Goal: Information Seeking & Learning: Learn about a topic

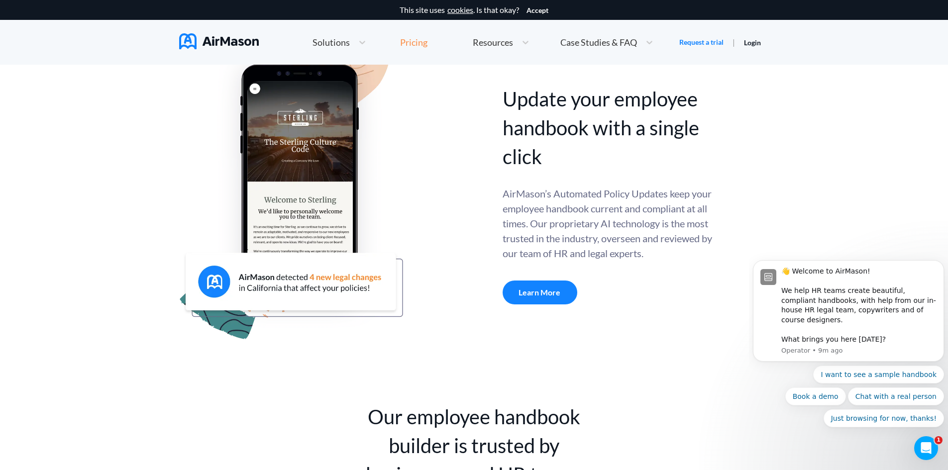
click at [417, 43] on div "Pricing" at bounding box center [413, 42] width 27 height 9
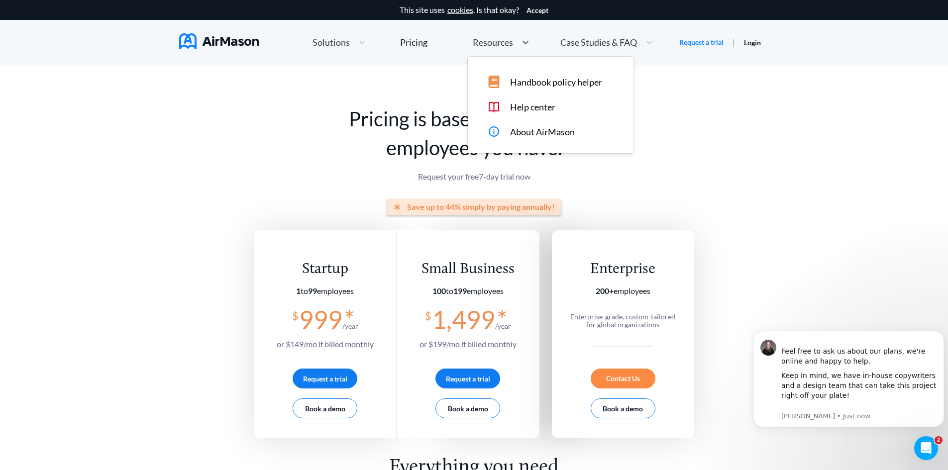
click at [492, 39] on span "Resources" at bounding box center [493, 42] width 40 height 9
click at [315, 39] on span "Solutions" at bounding box center [330, 42] width 37 height 9
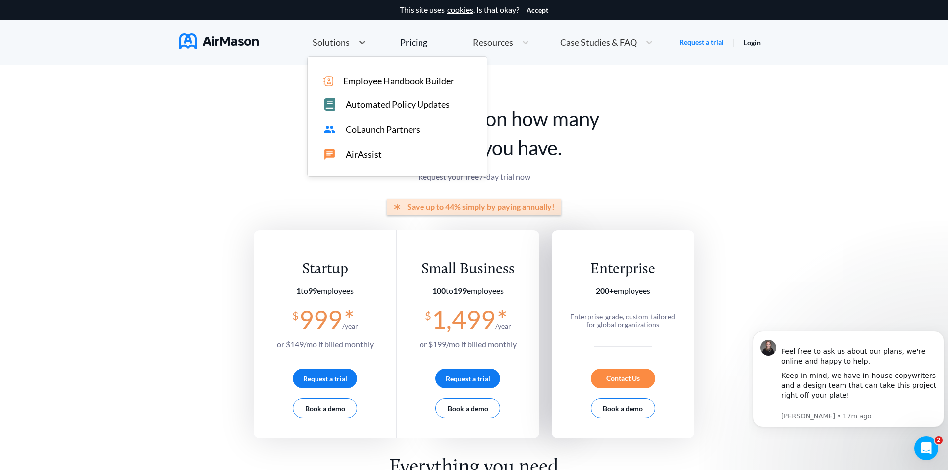
click at [353, 132] on span "CoLaunch Partners" at bounding box center [383, 129] width 74 height 10
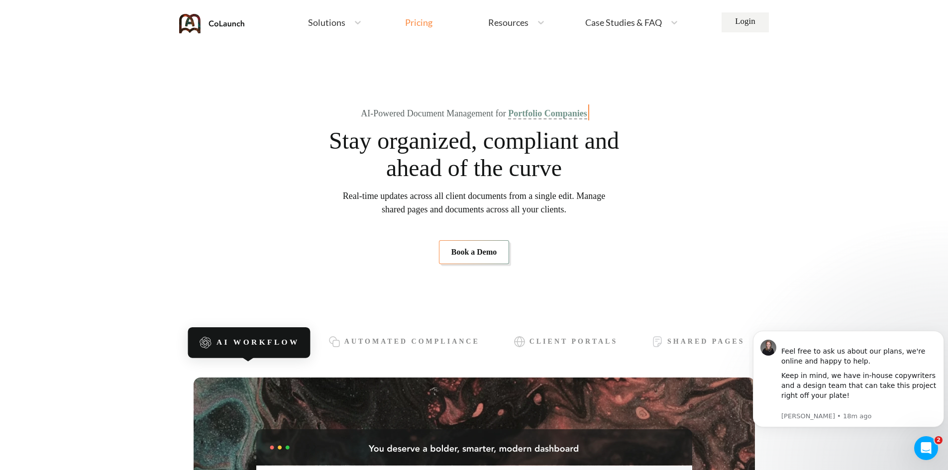
click at [424, 26] on div "Pricing" at bounding box center [418, 22] width 27 height 9
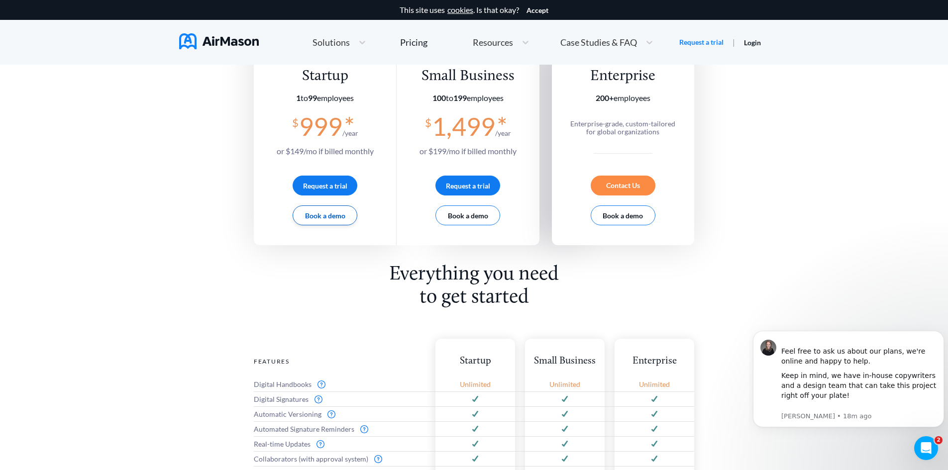
scroll to position [199, 0]
